Goal: Find specific page/section

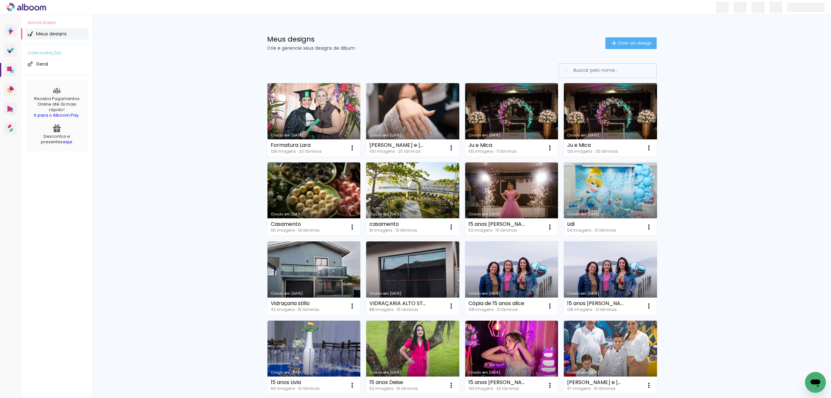
click at [818, 376] on icon "Abrir janela de mensagens" at bounding box center [816, 382] width 12 height 12
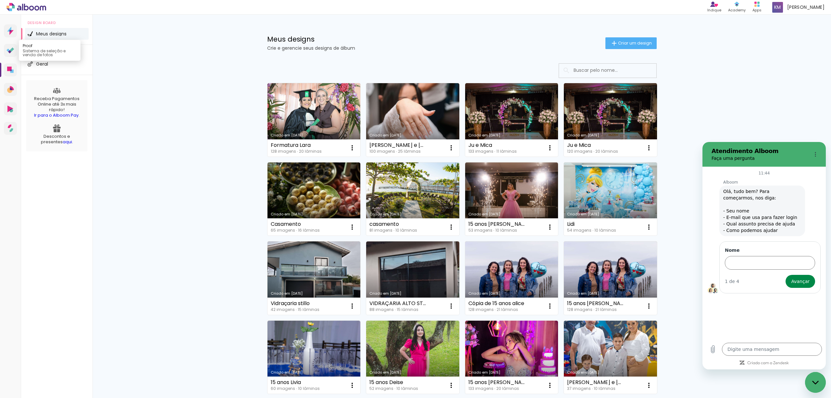
click at [5, 50] on link "Proof Sistema de seleção e venda de fotos" at bounding box center [10, 50] width 13 height 13
